Goal: Check status: Check status

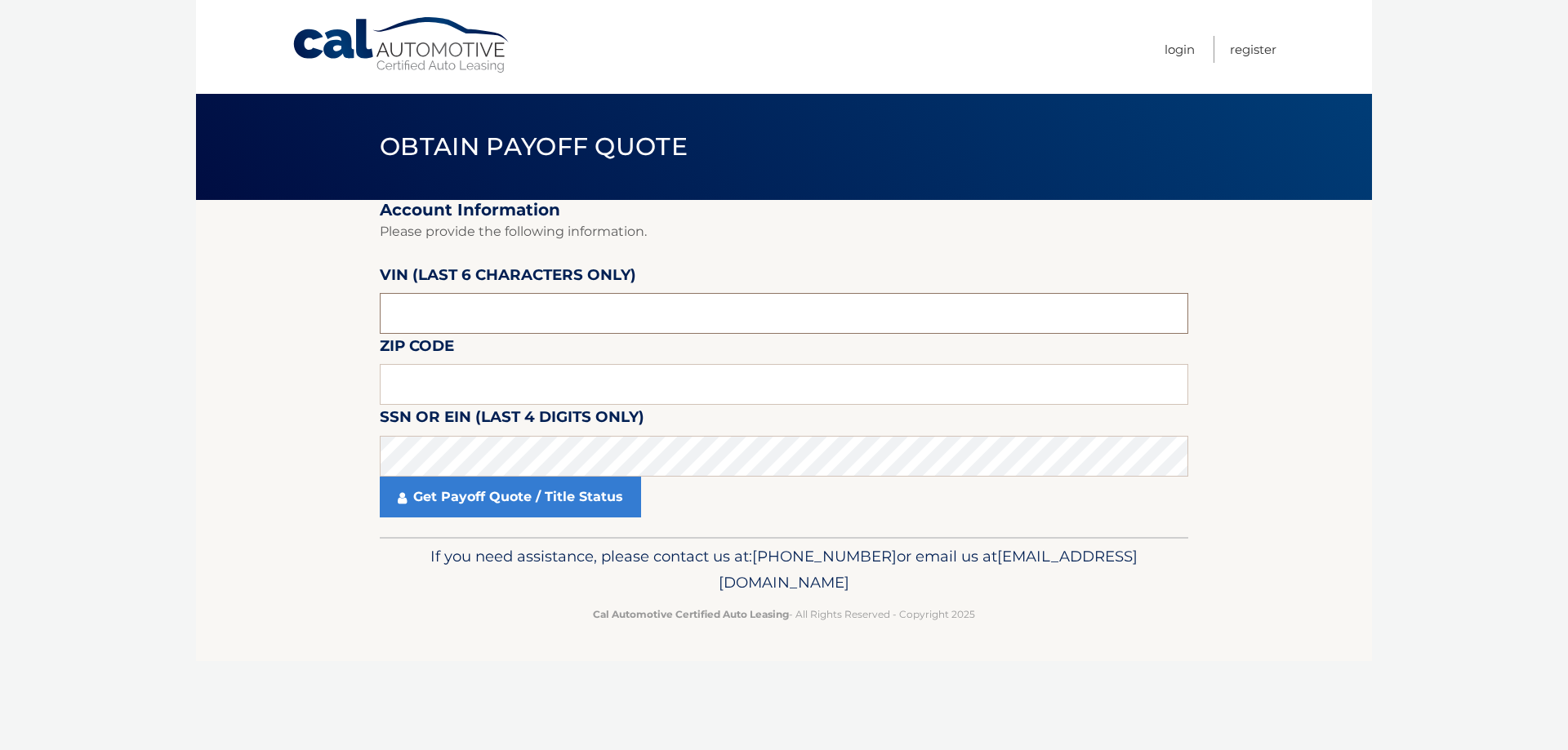
click at [531, 313] on input "text" at bounding box center [784, 313] width 808 height 40
type input "210446"
type input "16508"
click at [608, 509] on link "Get Payoff Quote / Title Status" at bounding box center [510, 497] width 261 height 40
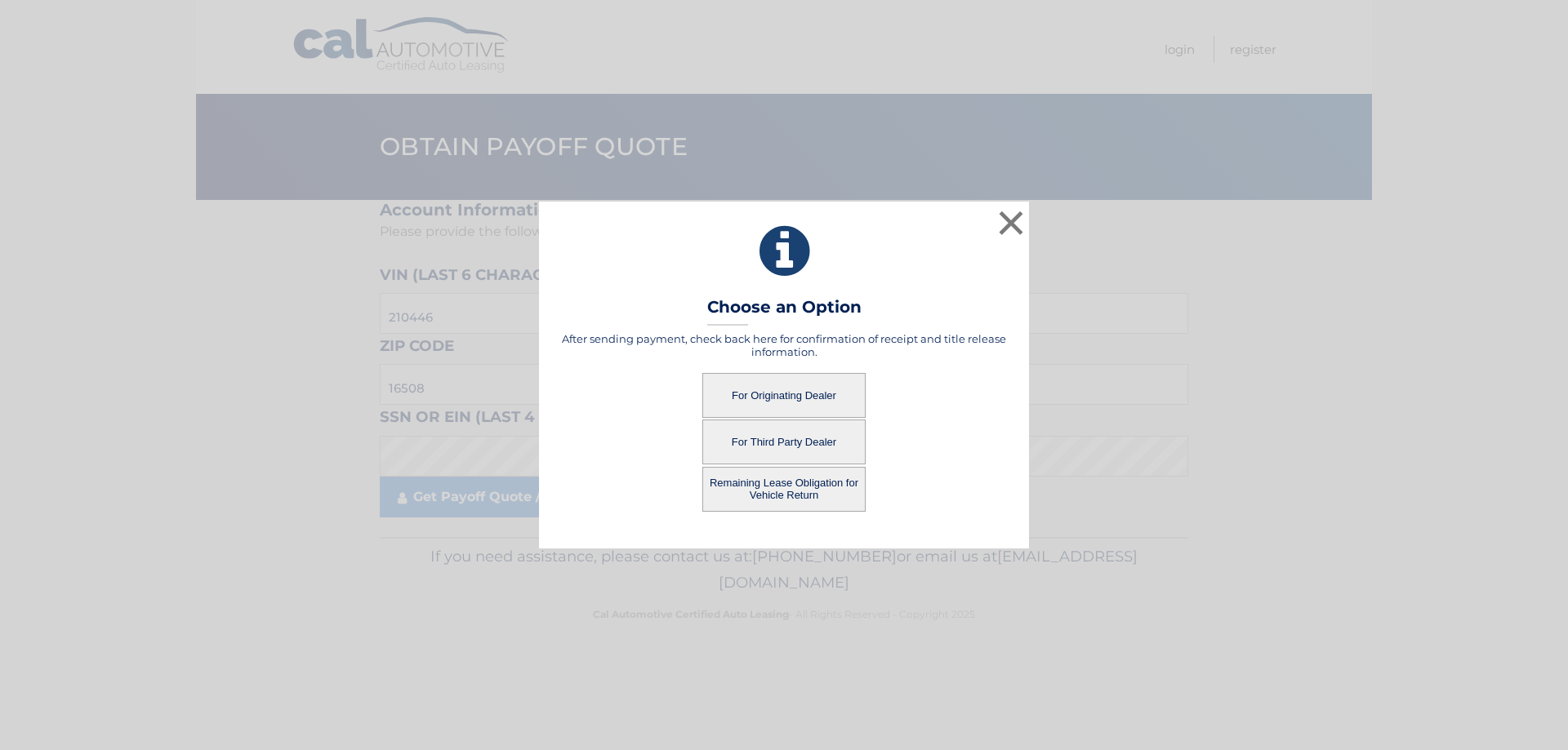
click at [786, 386] on button "For Originating Dealer" at bounding box center [784, 395] width 164 height 45
click at [782, 389] on button "For Originating Dealer" at bounding box center [784, 395] width 164 height 45
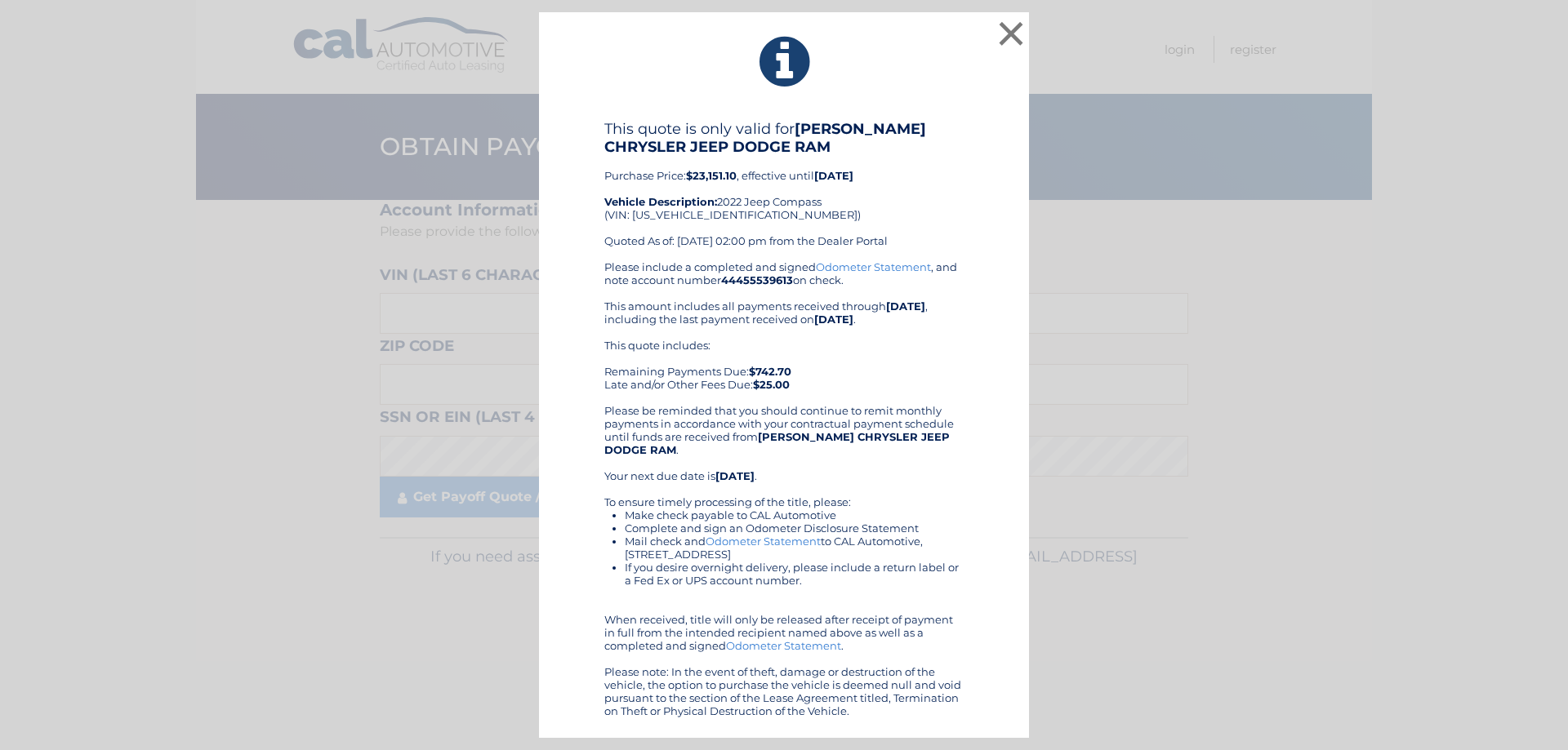
drag, startPoint x: 795, startPoint y: 306, endPoint x: 898, endPoint y: 316, distance: 103.5
click at [898, 316] on div "Please include a completed and signed Odometer Statement , and note account num…" at bounding box center [784, 489] width 359 height 457
click at [997, 334] on div "This quote is only valid for [PERSON_NAME] CHRYSLER JEEP DODGE RAM Purchase Pri…" at bounding box center [784, 419] width 449 height 598
click at [1002, 43] on button "×" at bounding box center [1011, 34] width 33 height 33
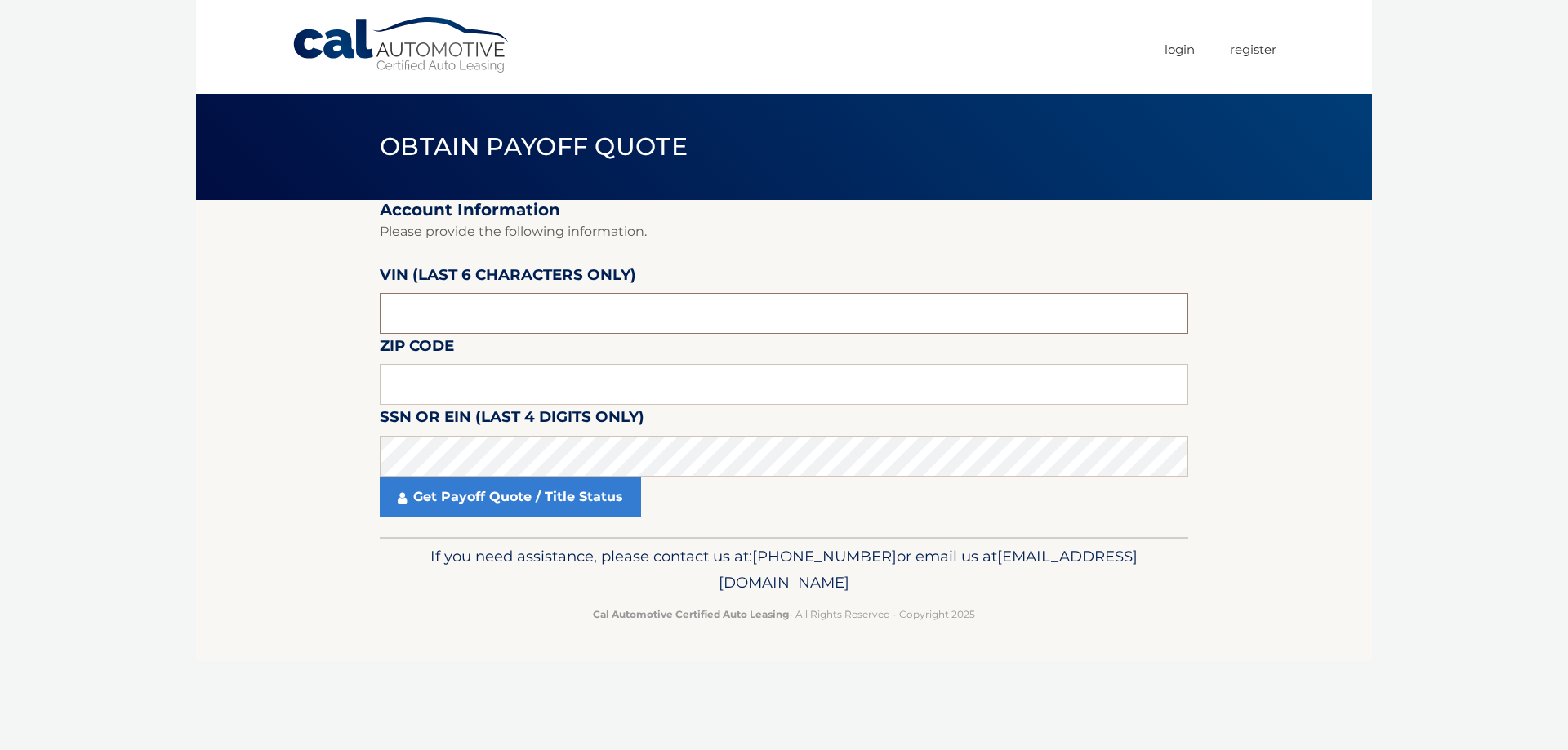
click at [438, 299] on input "text" at bounding box center [784, 313] width 808 height 40
